Goal: Navigation & Orientation: Find specific page/section

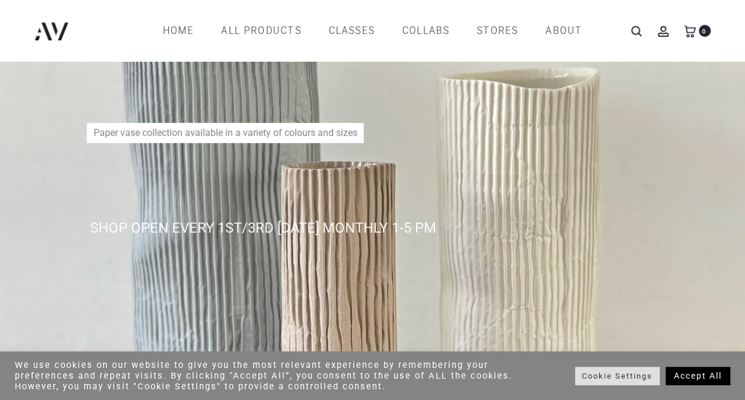
scroll to position [99, 0]
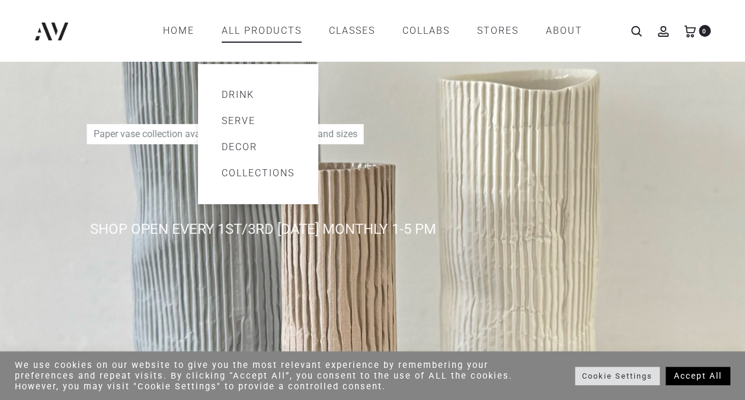
click at [261, 22] on link "All products" at bounding box center [262, 31] width 80 height 20
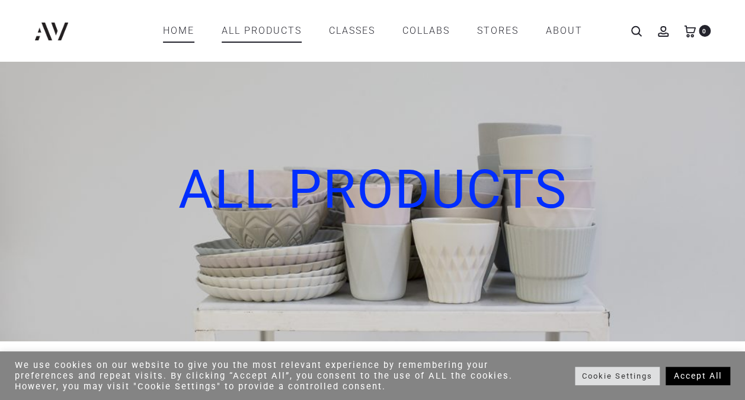
click at [190, 31] on link "Home" at bounding box center [178, 31] width 31 height 20
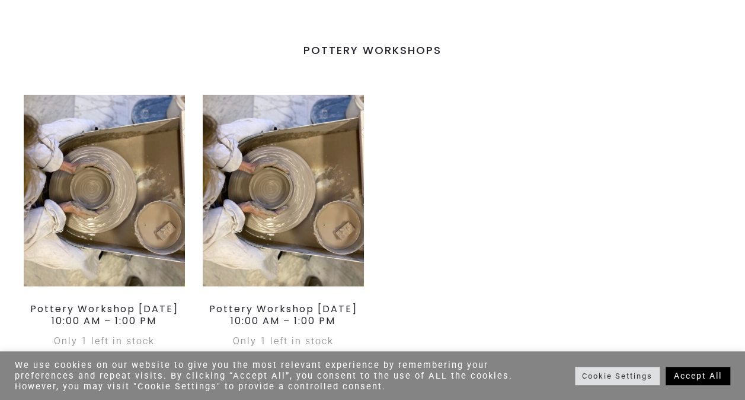
scroll to position [1425, 0]
